Goal: Task Accomplishment & Management: Manage account settings

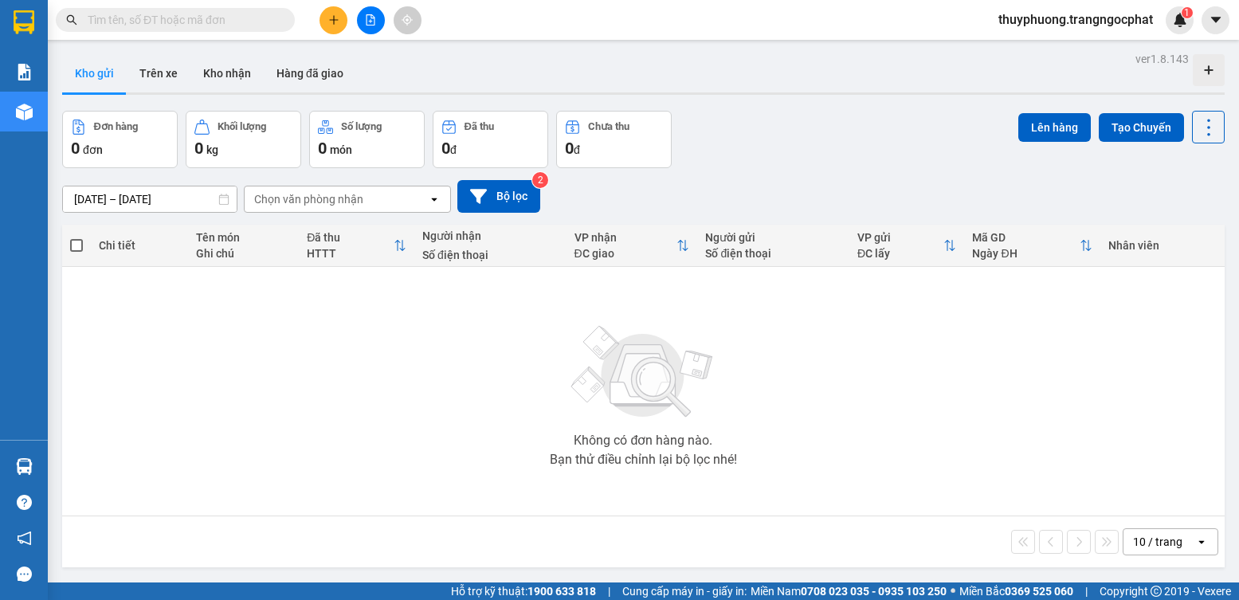
click at [1114, 18] on span "thuyphuong.trangngocphat" at bounding box center [1076, 20] width 180 height 20
click at [1022, 48] on span "Đăng xuất" at bounding box center [1081, 50] width 151 height 18
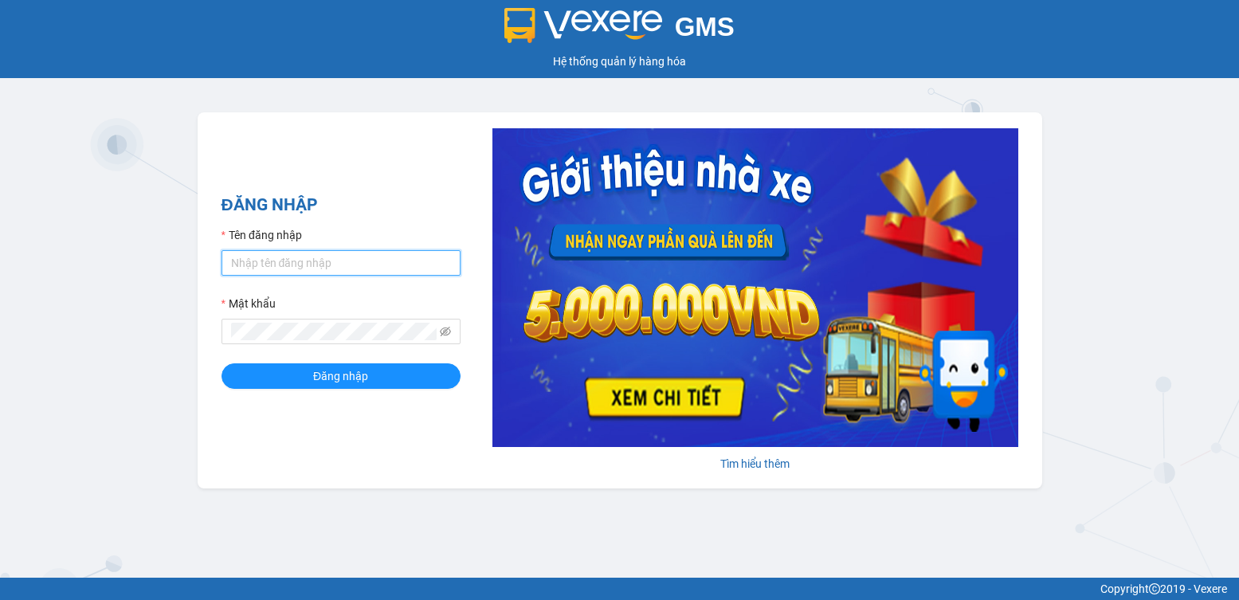
click at [359, 266] on input "Tên đăng nhập" at bounding box center [341, 263] width 239 height 26
type input "thuydung.trangngocphat"
click at [316, 324] on span at bounding box center [341, 332] width 239 height 26
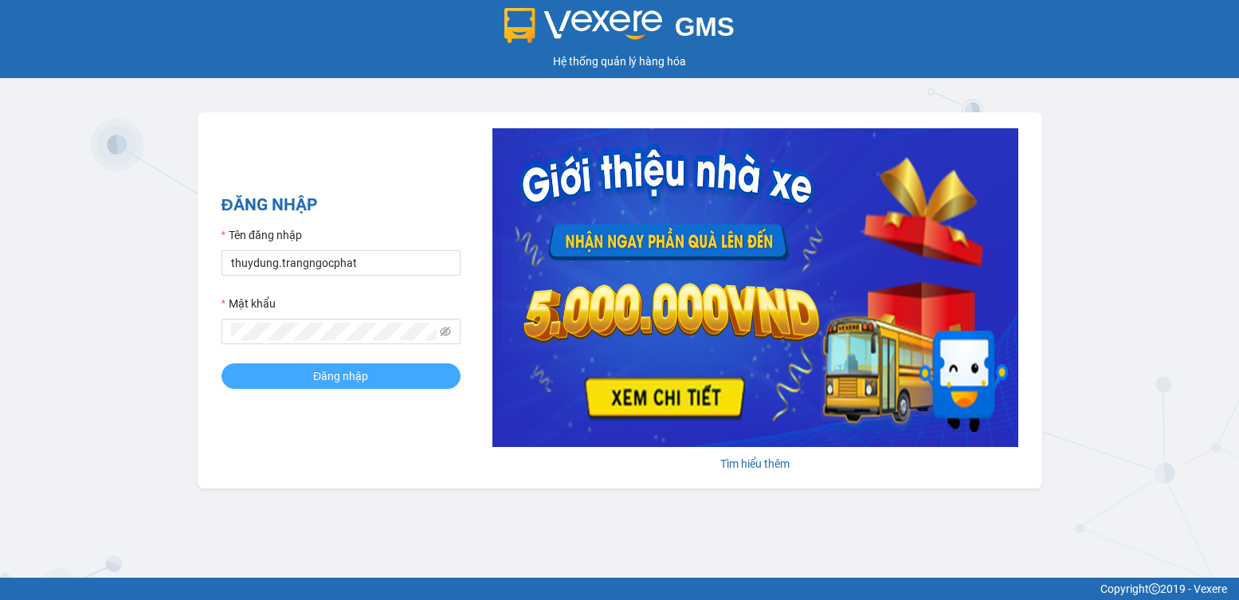
click at [368, 378] on button "Đăng nhập" at bounding box center [341, 376] width 239 height 26
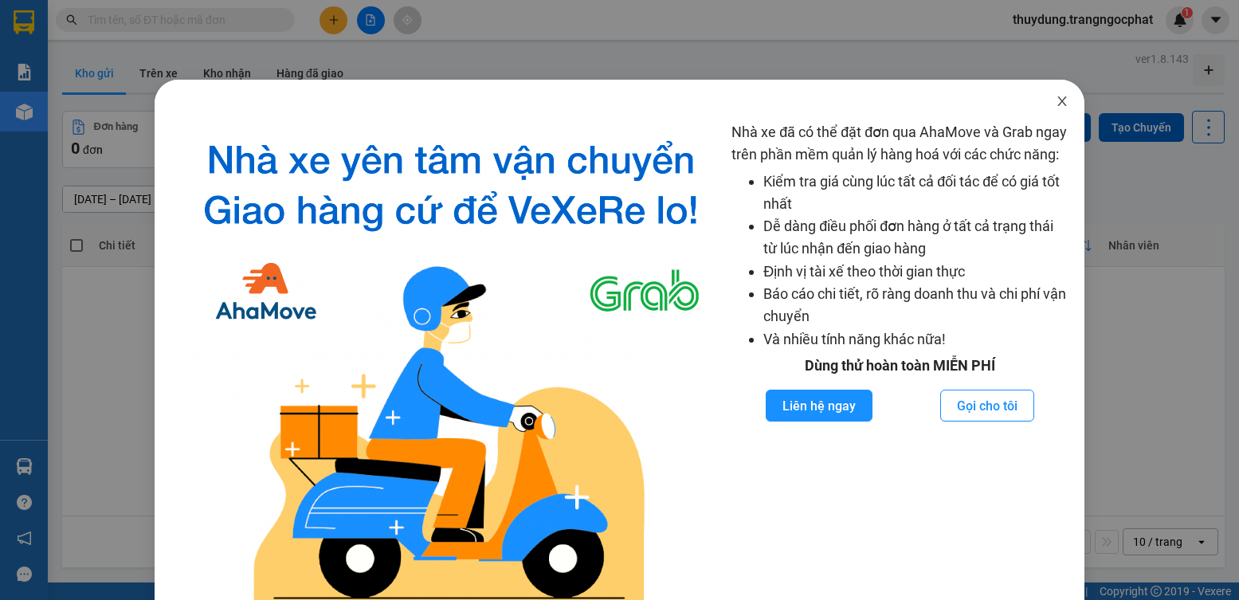
click at [1057, 105] on icon "close" at bounding box center [1061, 101] width 9 height 10
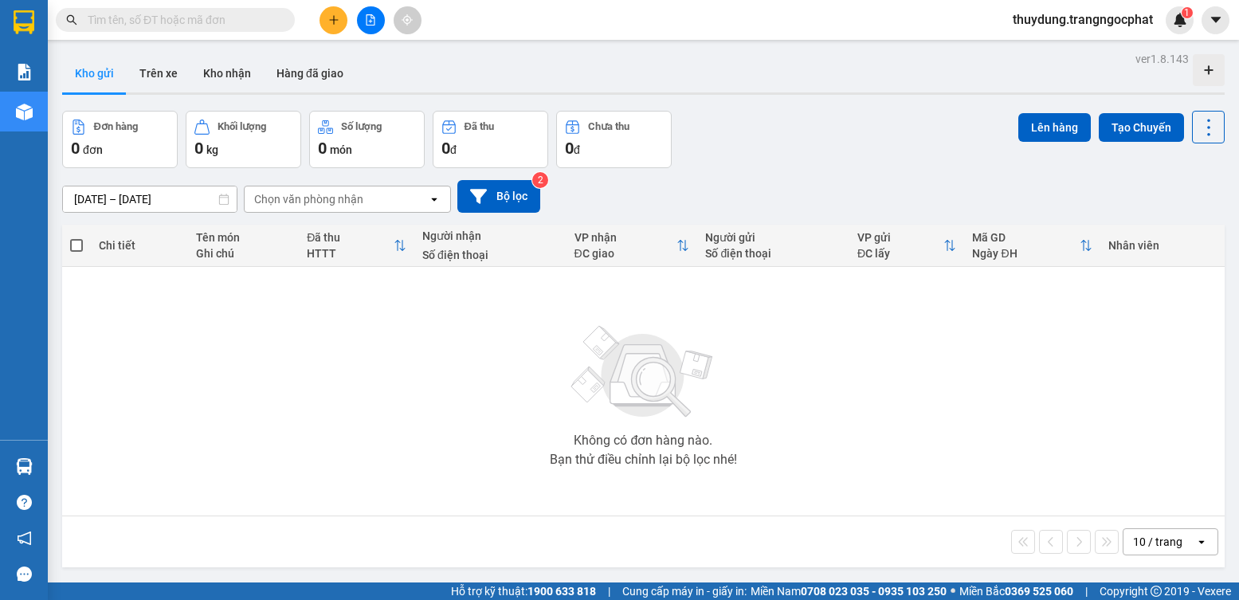
drag, startPoint x: 1140, startPoint y: 339, endPoint x: 925, endPoint y: 284, distance: 221.3
click at [1140, 339] on div "Không có đơn hàng nào. Bạn thử điều chỉnh lại bộ lọc nhé!" at bounding box center [643, 391] width 1147 height 239
click at [245, 75] on button "Kho nhận" at bounding box center [226, 73] width 73 height 38
